Goal: Consume media (video, audio)

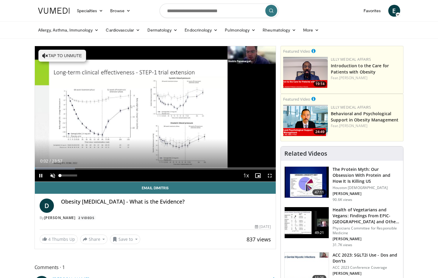
click at [54, 173] on span "Video Player" at bounding box center [53, 176] width 12 height 12
click at [269, 177] on span "Video Player" at bounding box center [270, 176] width 12 height 12
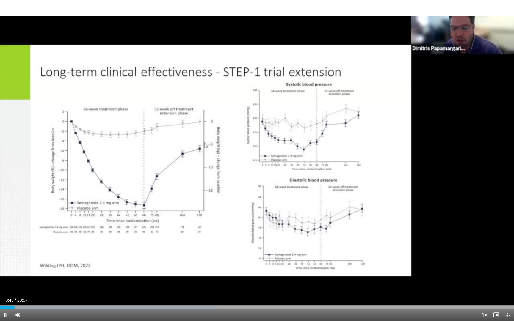
click at [437, 229] on div "10 seconds Tap to unmute" at bounding box center [257, 160] width 514 height 321
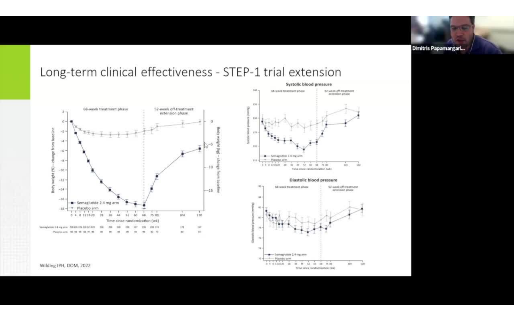
click at [437, 105] on div "10 seconds Tap to unmute" at bounding box center [257, 160] width 514 height 321
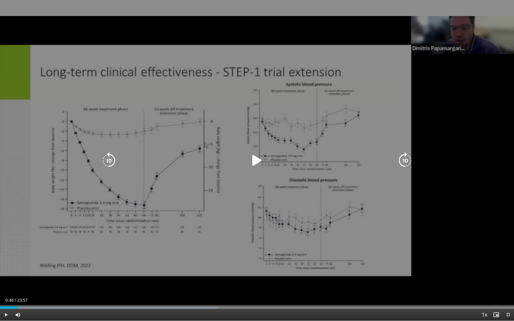
click at [437, 96] on div "10 seconds Tap to unmute" at bounding box center [257, 160] width 514 height 321
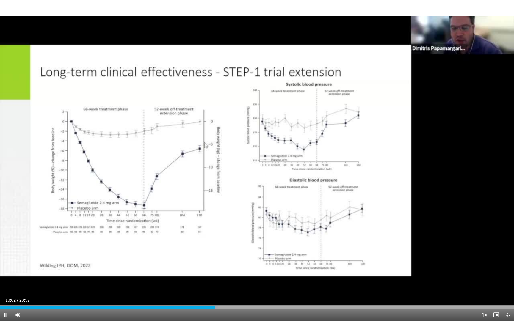
click at [437, 96] on div "10 seconds Tap to unmute" at bounding box center [257, 160] width 514 height 321
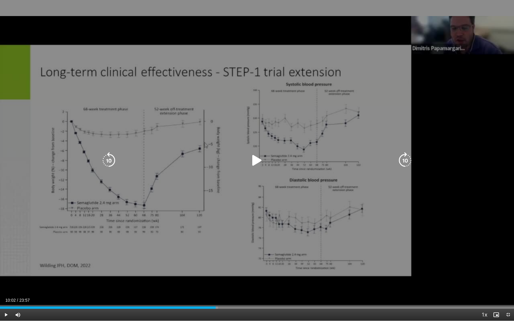
click at [437, 88] on div "10 seconds Tap to unmute" at bounding box center [257, 160] width 514 height 321
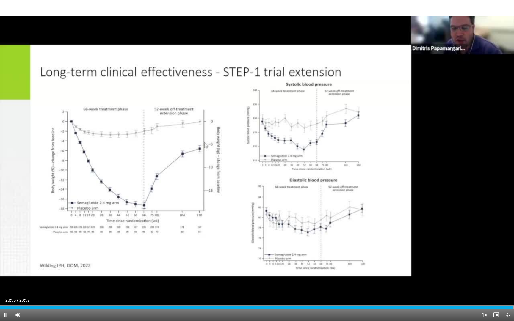
click at [437, 278] on span "Video Player" at bounding box center [508, 315] width 12 height 12
